Goal: Transaction & Acquisition: Purchase product/service

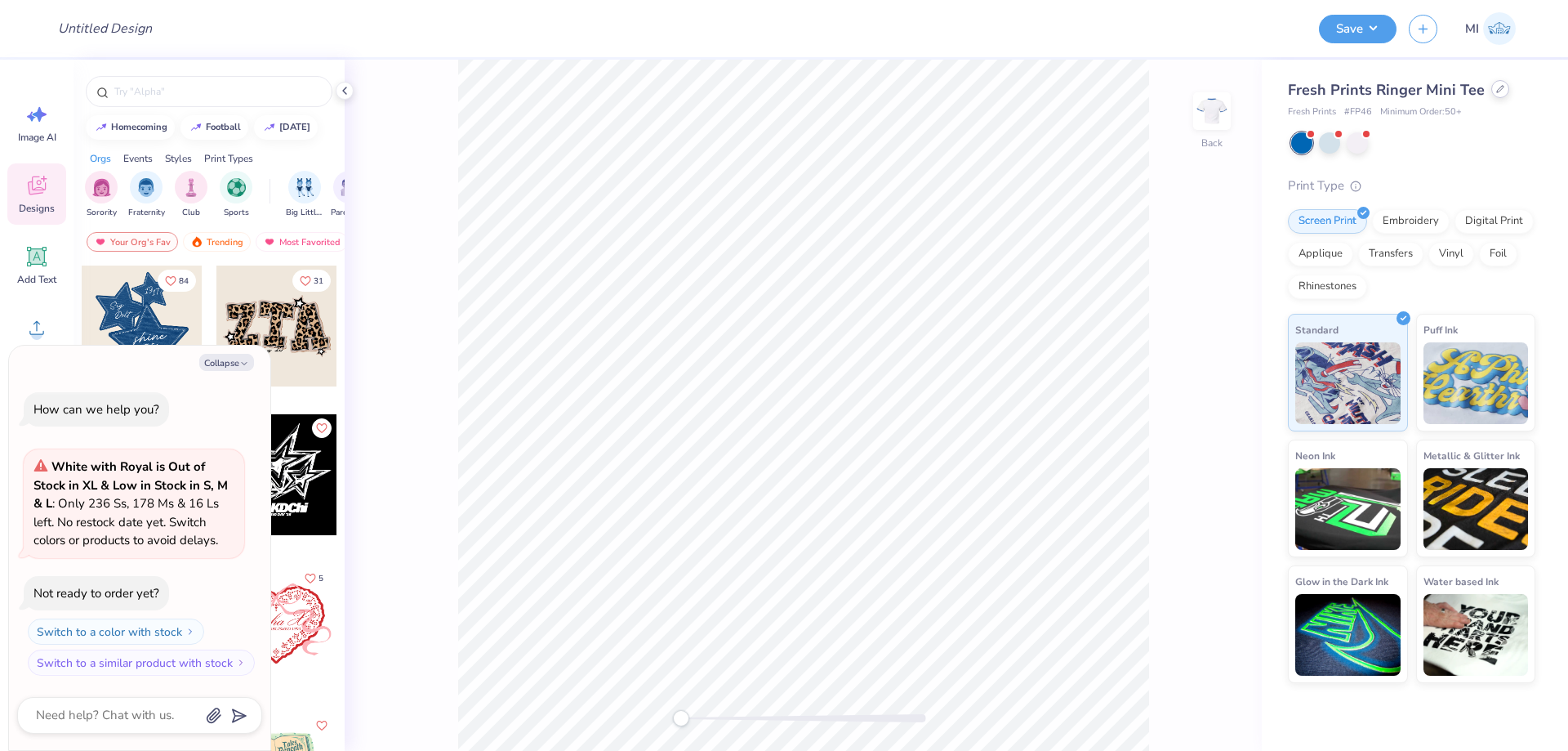
click at [1497, 92] on icon at bounding box center [1500, 89] width 8 height 8
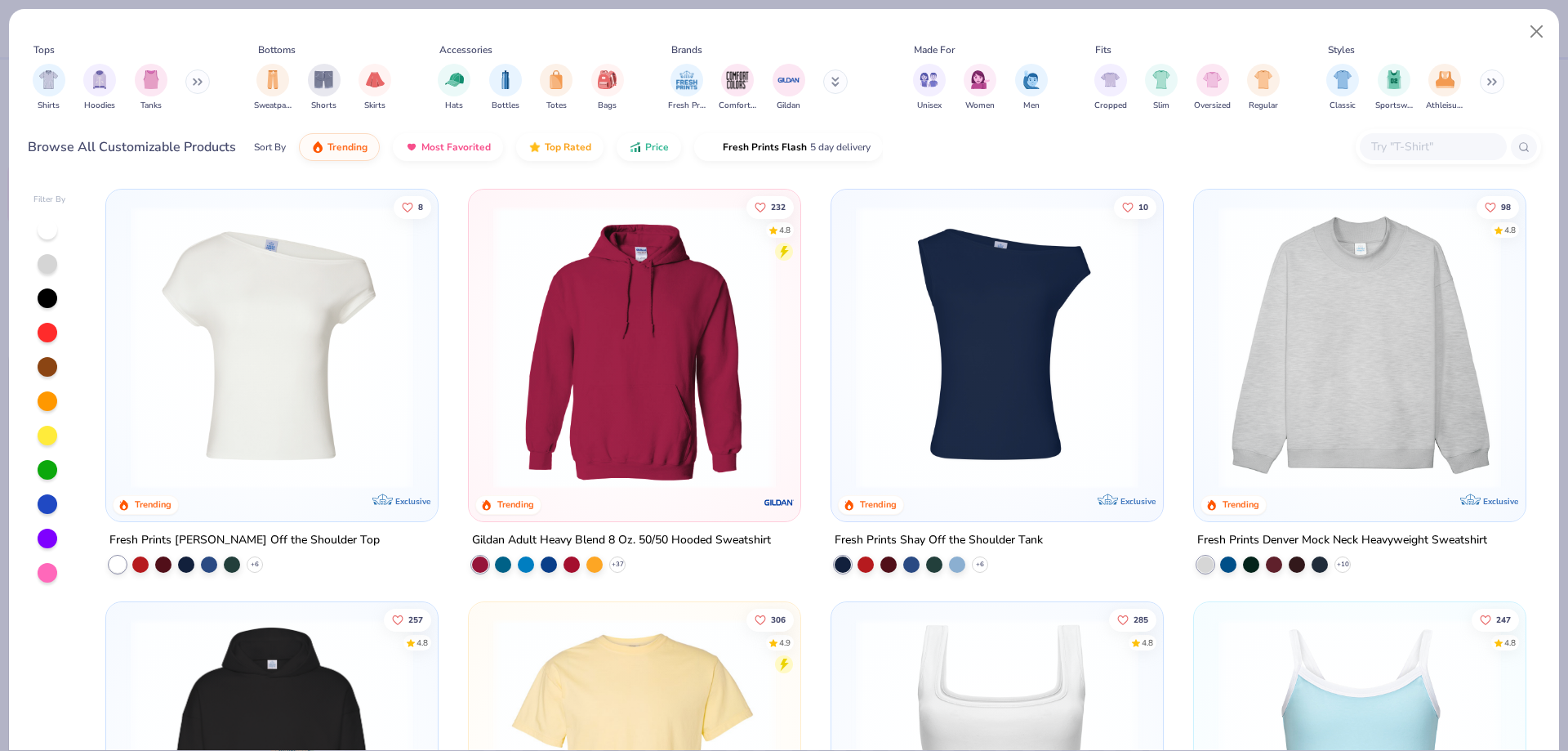
type textarea "x"
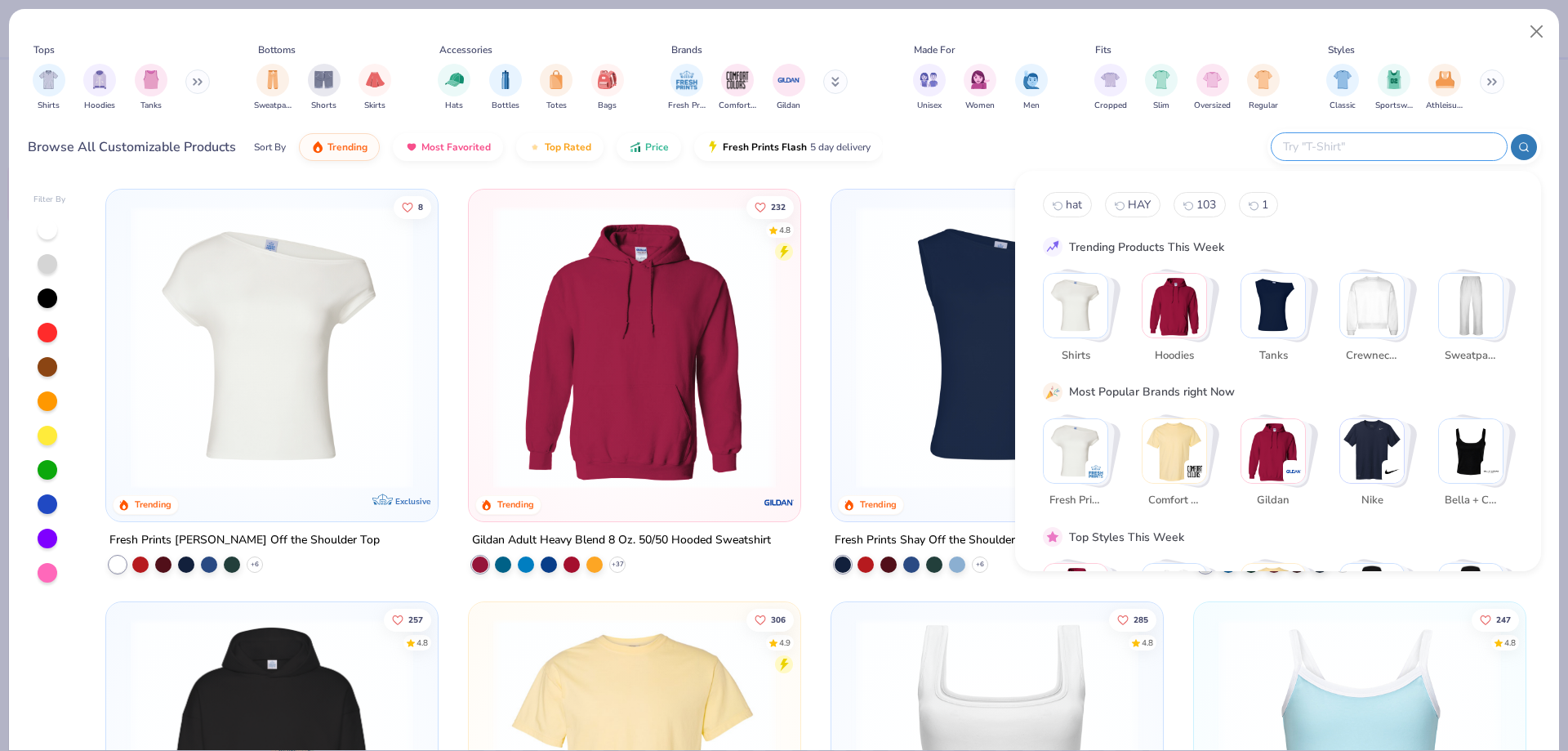
click at [1430, 156] on input "text" at bounding box center [1388, 146] width 214 height 18
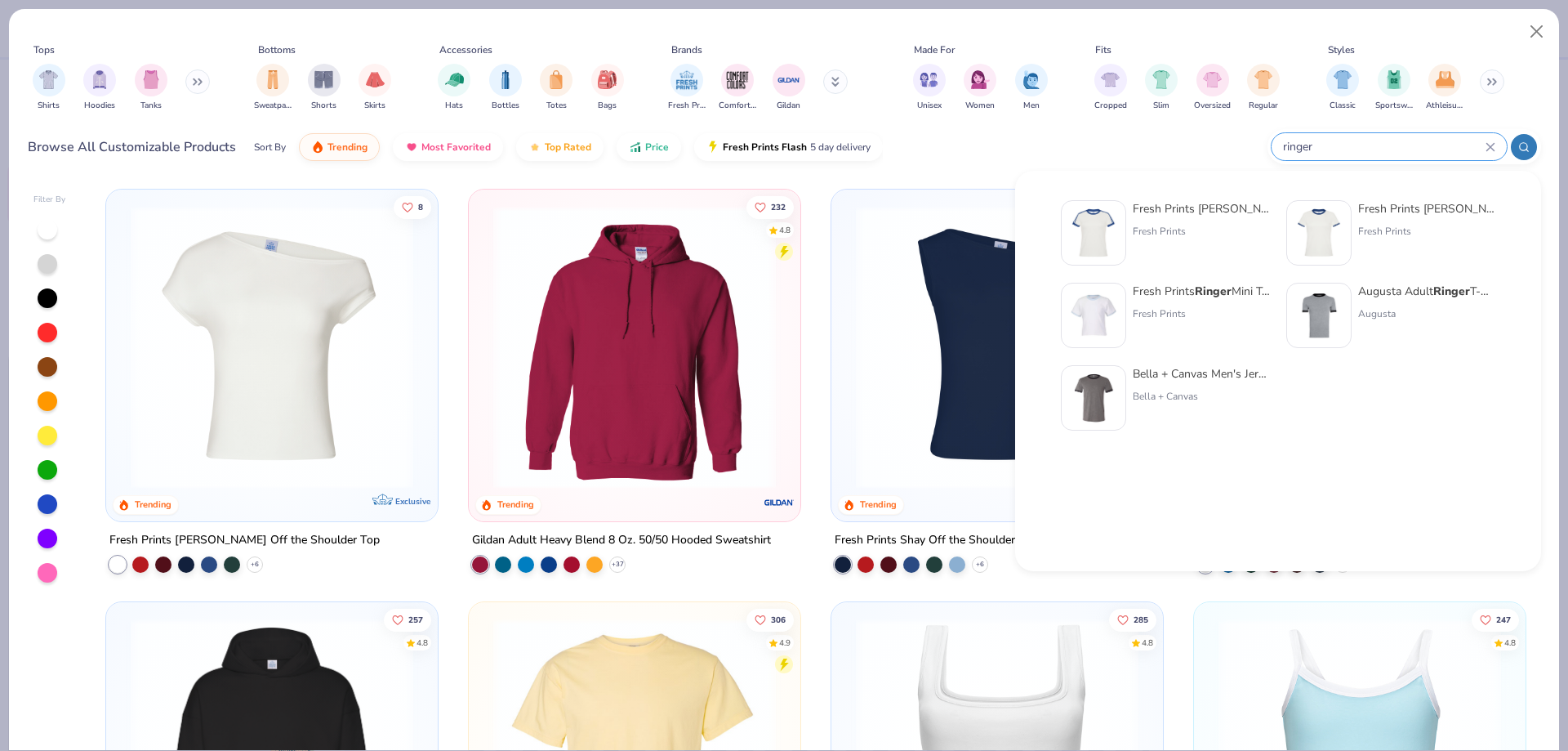
type input "ringer"
click at [1104, 301] on img at bounding box center [1093, 315] width 50 height 50
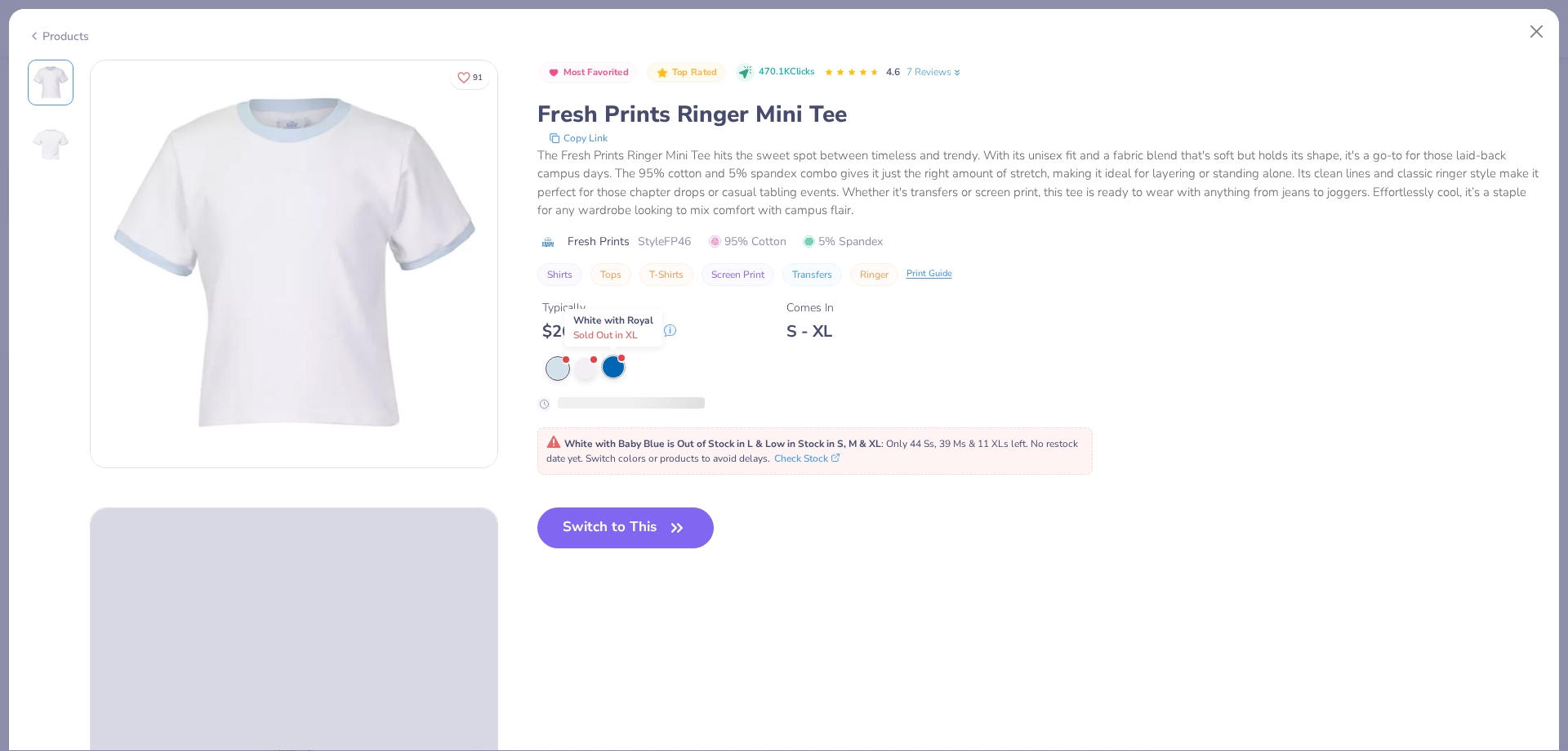
click at [608, 368] on div at bounding box center [614, 366] width 21 height 21
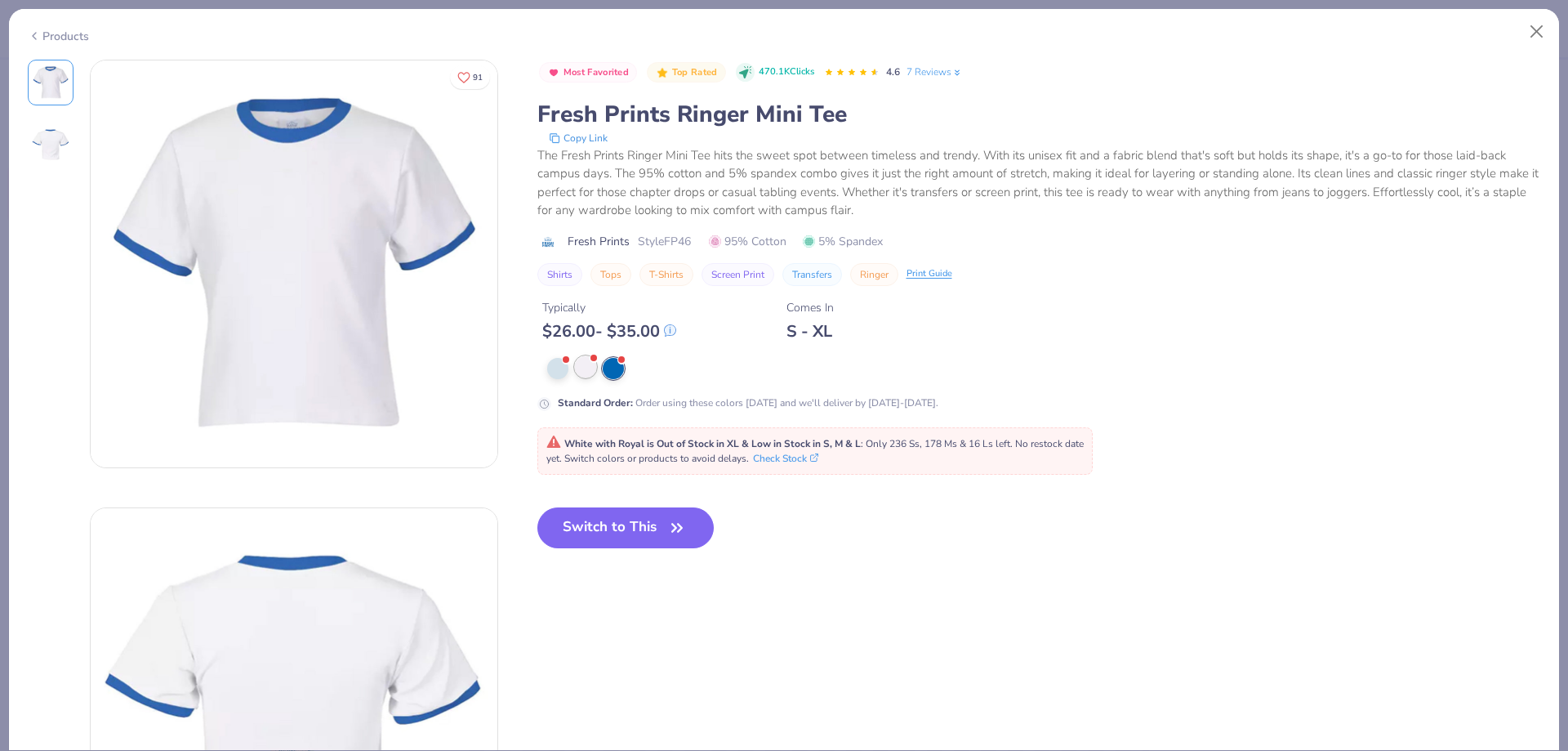
click at [586, 369] on div at bounding box center [586, 366] width 21 height 21
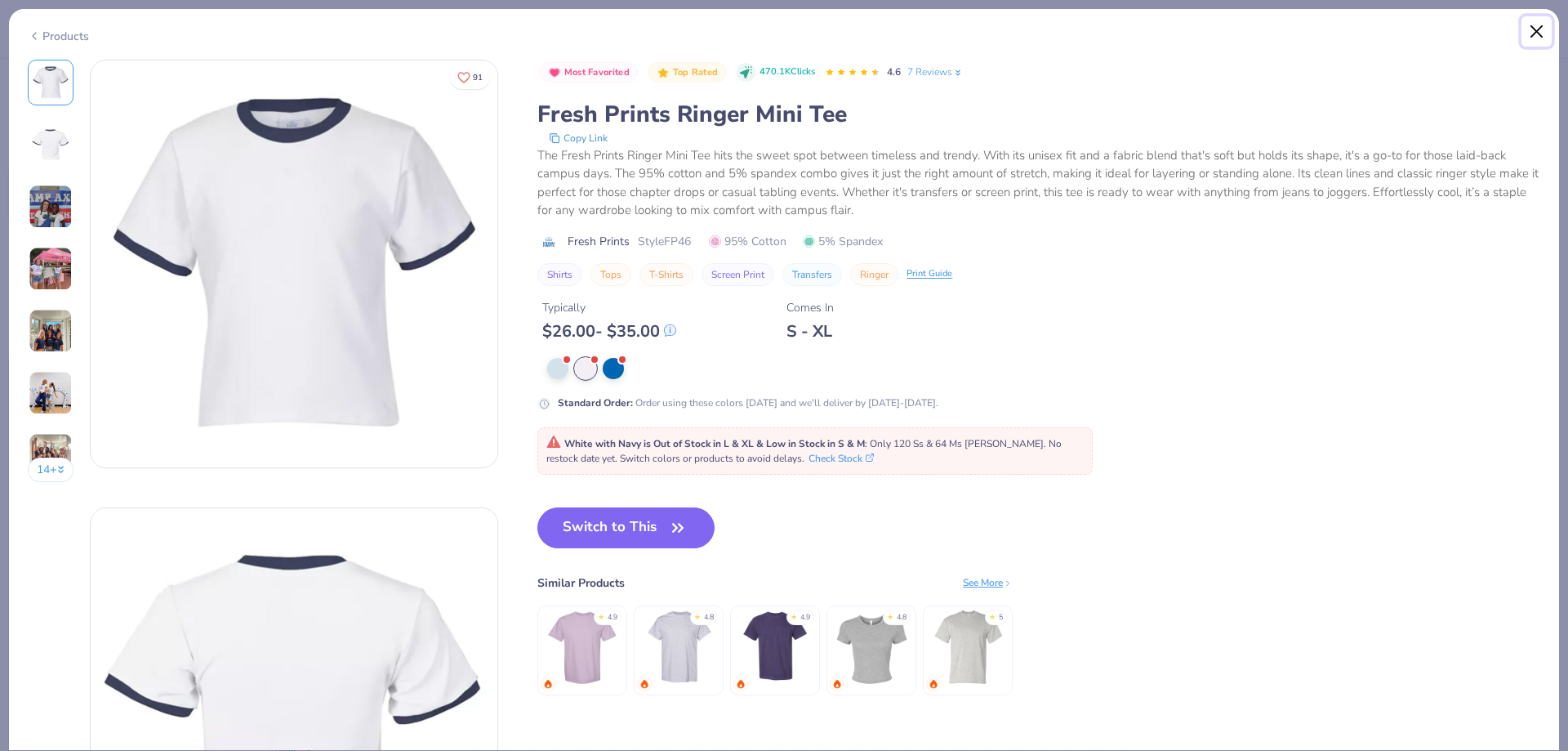
click at [1535, 29] on button "Close" at bounding box center [1537, 32] width 31 height 31
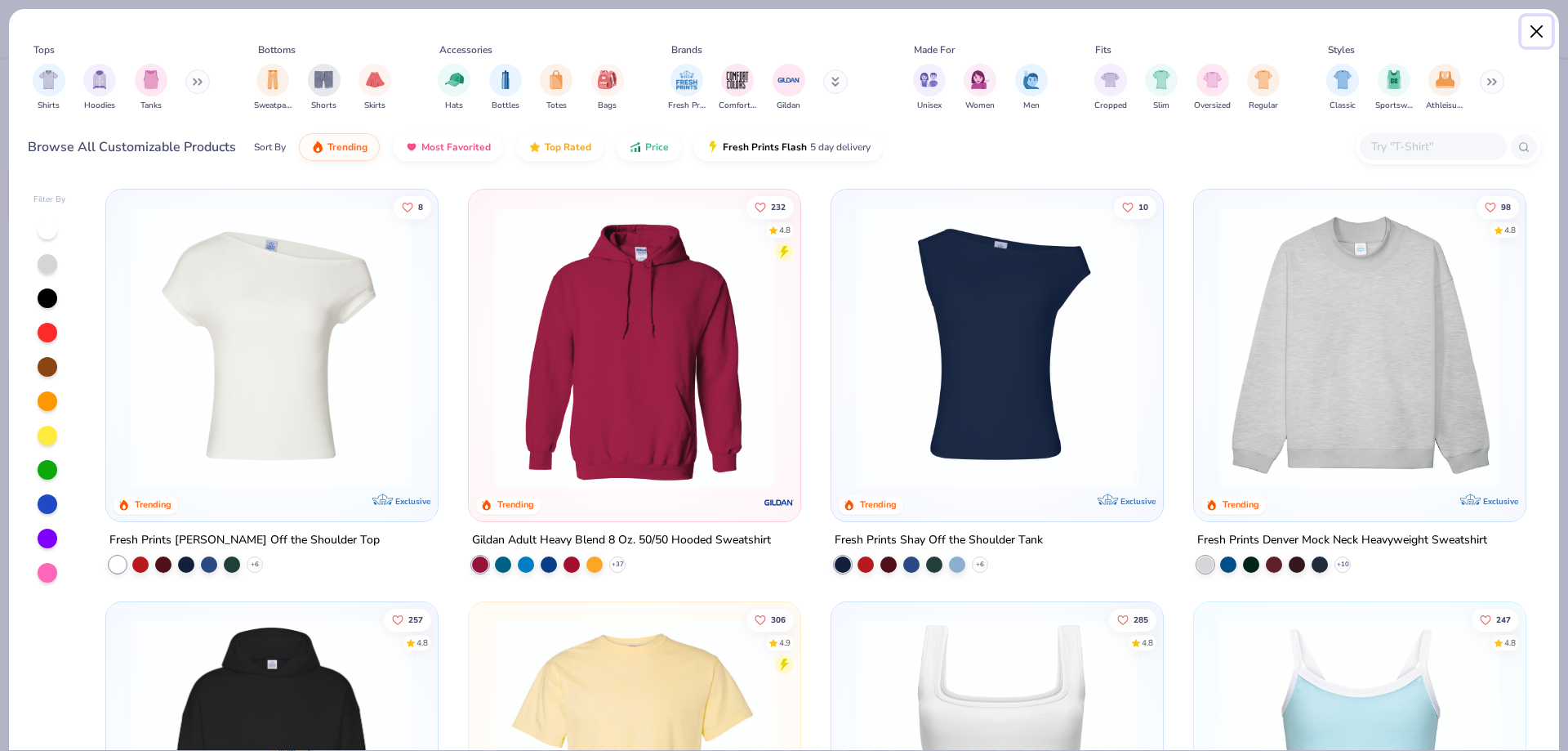
click at [1529, 37] on button "Close" at bounding box center [1537, 32] width 31 height 31
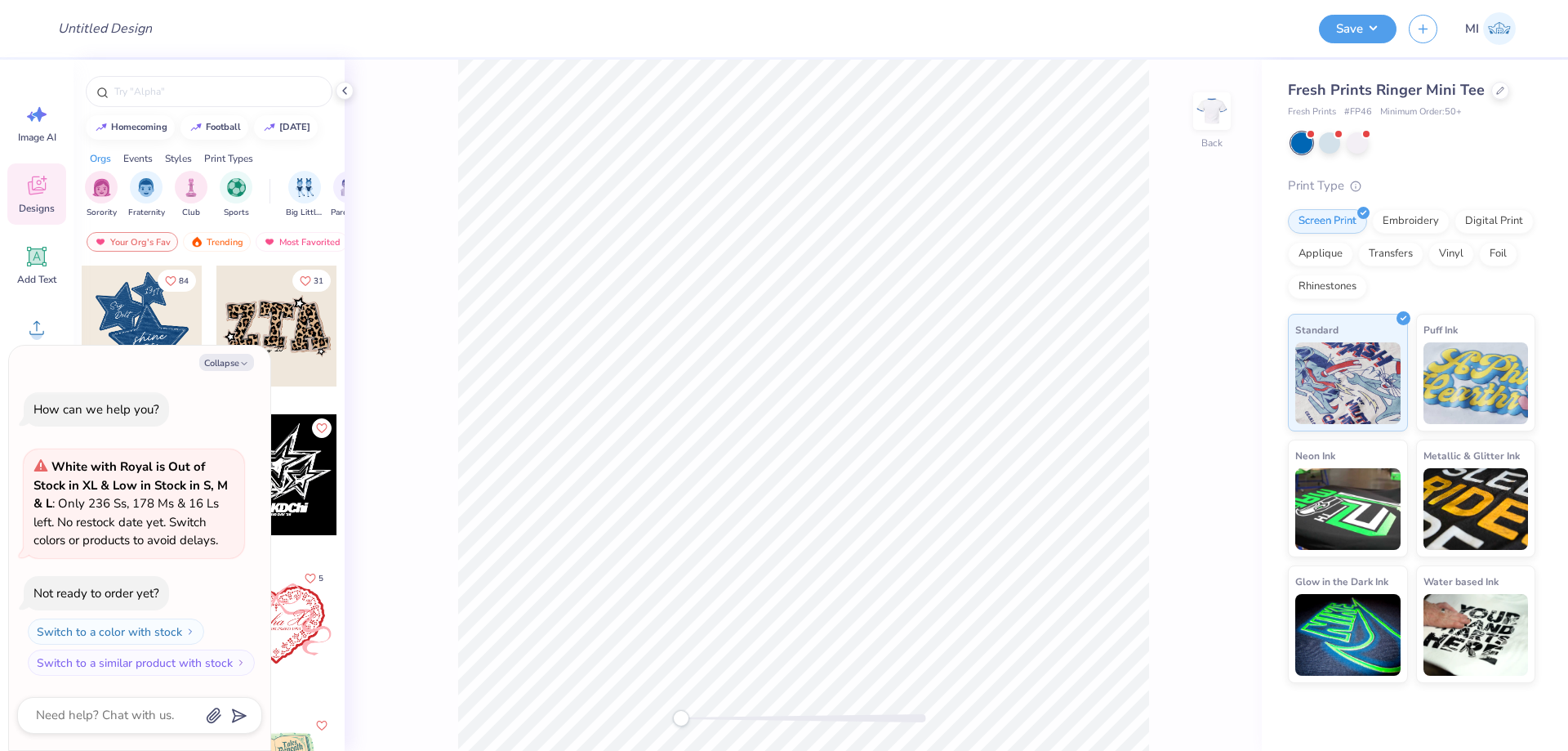
type textarea "x"
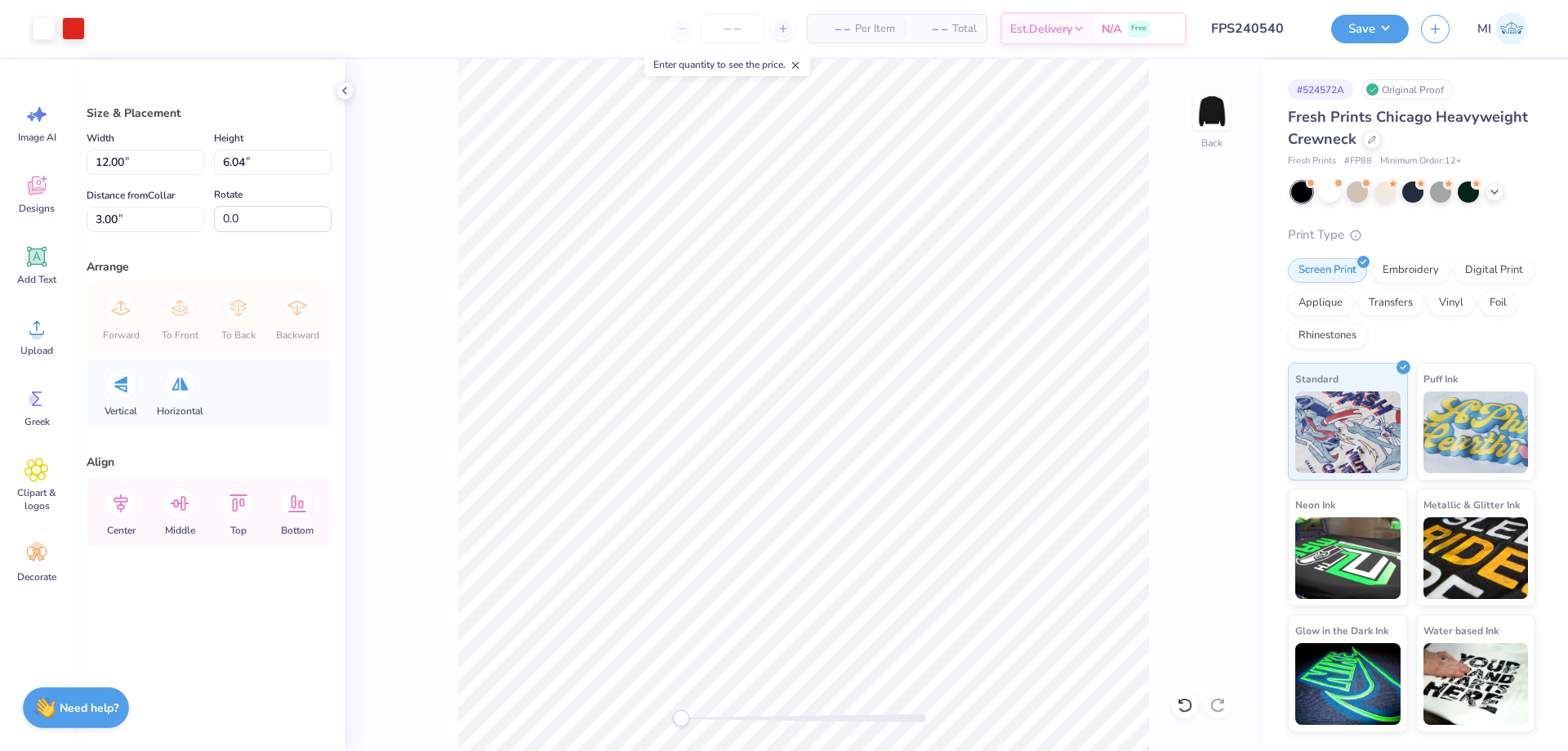
click at [1376, 39] on button "Save" at bounding box center [1370, 29] width 77 height 29
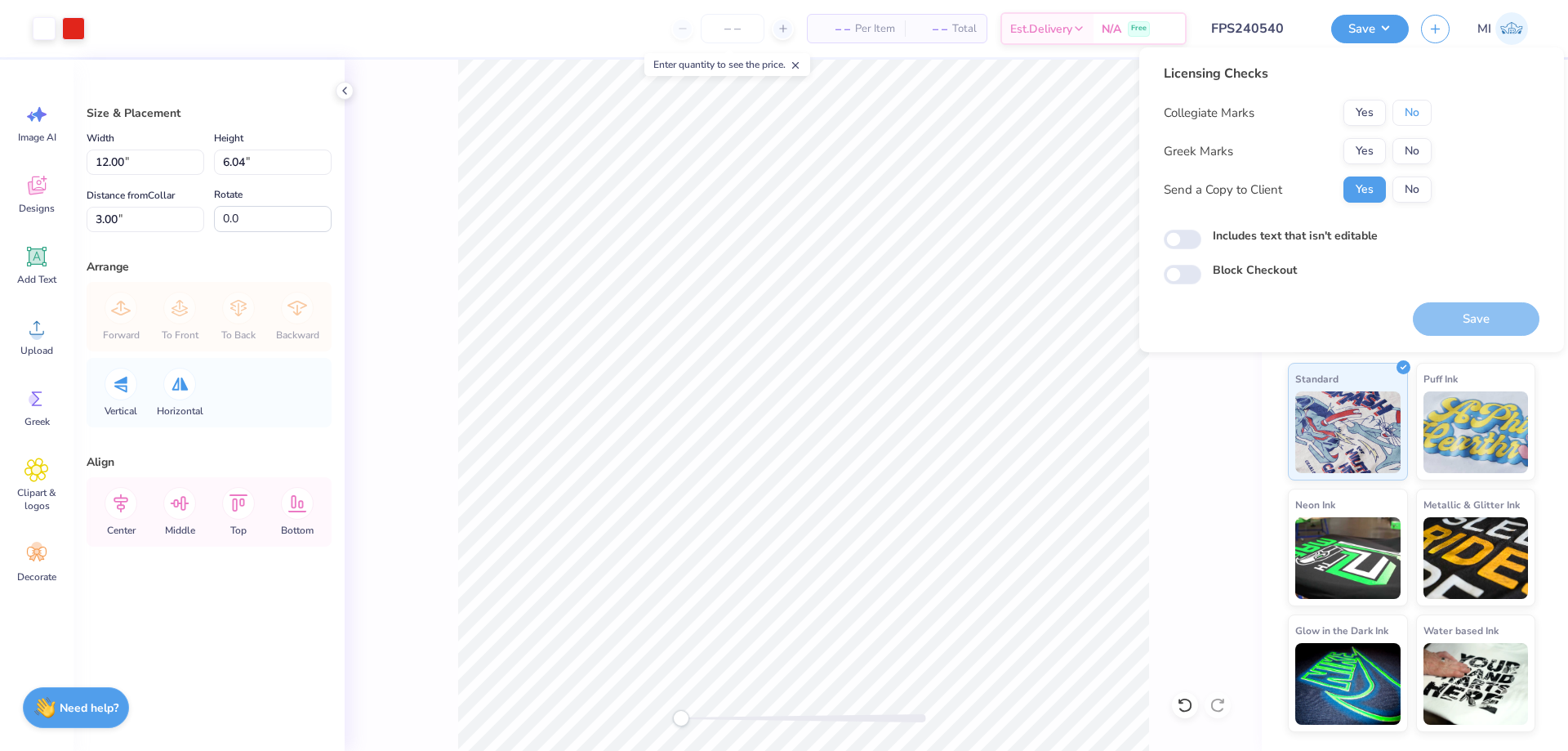
drag, startPoint x: 1405, startPoint y: 125, endPoint x: 1385, endPoint y: 131, distance: 20.9
click at [1402, 126] on div "Collegiate Marks Yes No Greek Marks Yes No Send a Copy to Client Yes No" at bounding box center [1297, 151] width 268 height 102
click at [1355, 156] on button "Yes" at bounding box center [1365, 151] width 43 height 26
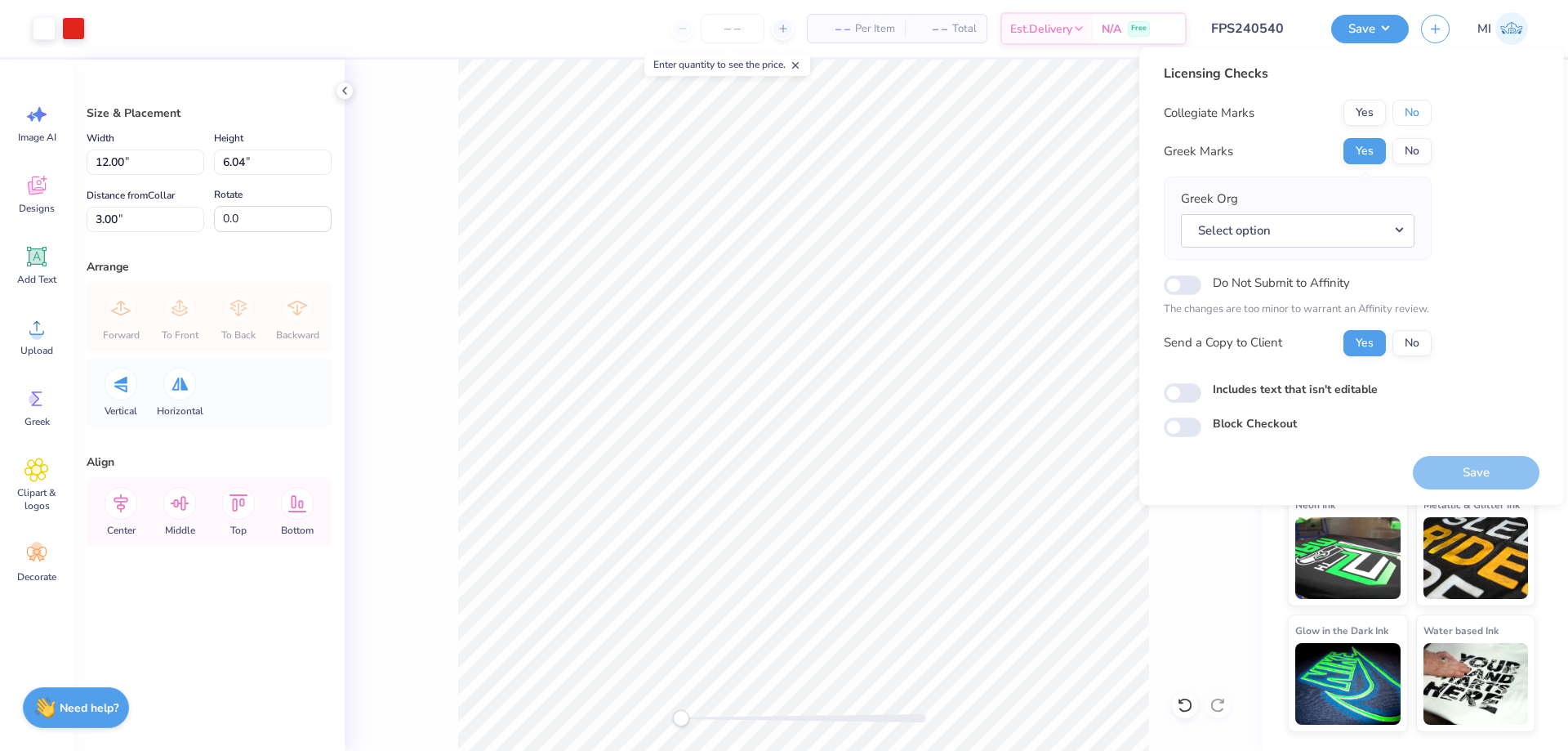
click at [1420, 111] on button "No" at bounding box center [1412, 112] width 40 height 26
